Goal: Entertainment & Leisure: Consume media (video, audio)

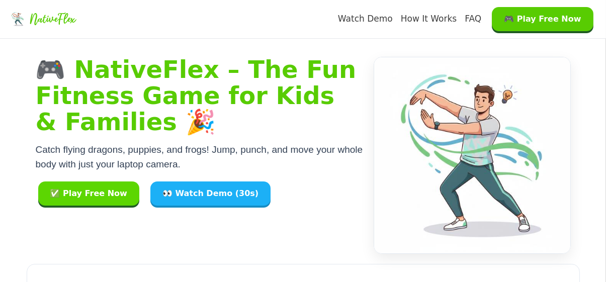
click at [104, 189] on button "✅ Play Free Now" at bounding box center [88, 194] width 101 height 24
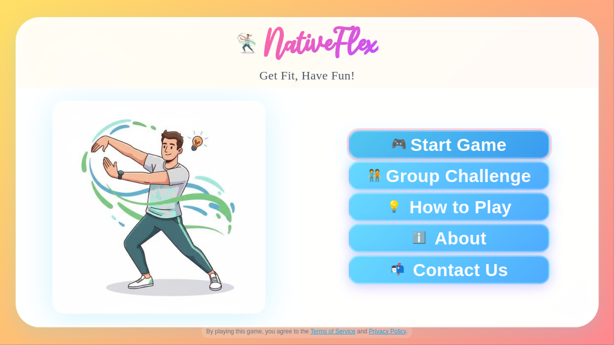
click at [465, 148] on span "Start Game" at bounding box center [458, 145] width 96 height 18
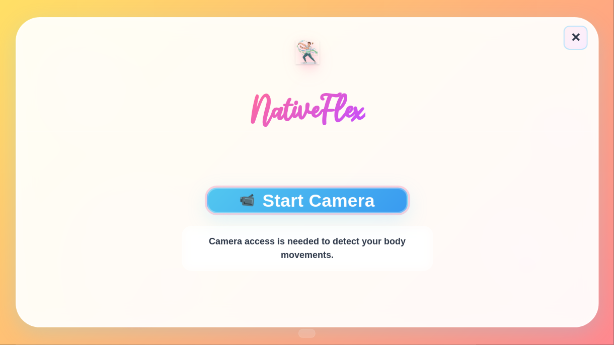
click at [334, 203] on button "📹 Start Camera" at bounding box center [306, 201] width 201 height 26
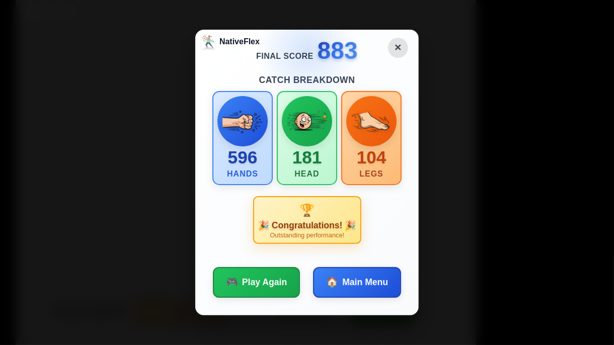
drag, startPoint x: 584, startPoint y: 260, endPoint x: 597, endPoint y: 260, distance: 12.6
click at [395, 44] on button "✕" at bounding box center [398, 48] width 22 height 22
